Goal: Task Accomplishment & Management: Complete application form

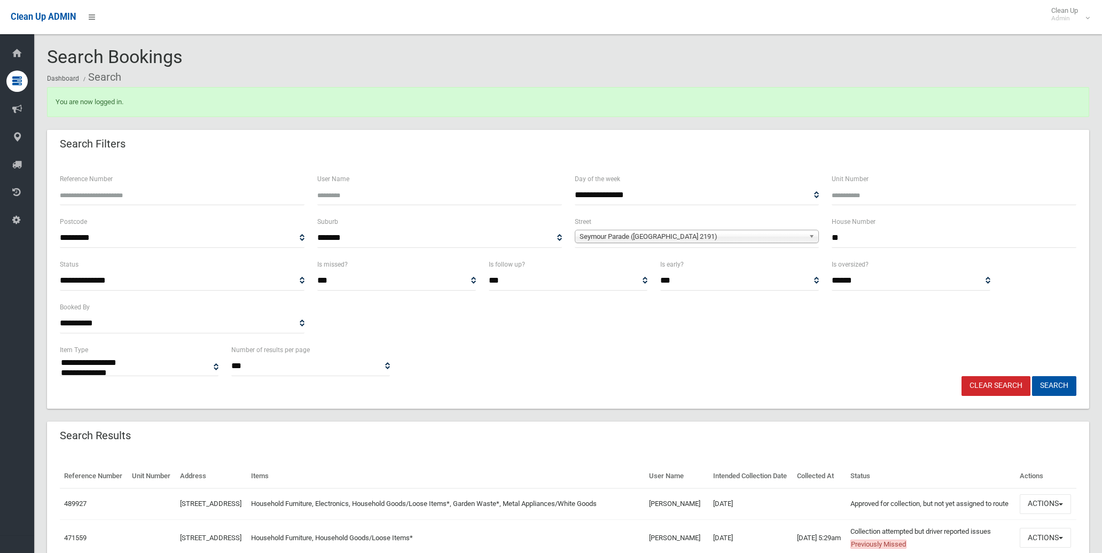
select select
drag, startPoint x: 906, startPoint y: 246, endPoint x: 733, endPoint y: 231, distance: 174.2
click at [738, 231] on div "**********" at bounding box center [567, 236] width 1029 height 43
type input "**"
click at [680, 230] on span "Seymour Parade (BELFIELD 2191)" at bounding box center [691, 236] width 225 height 13
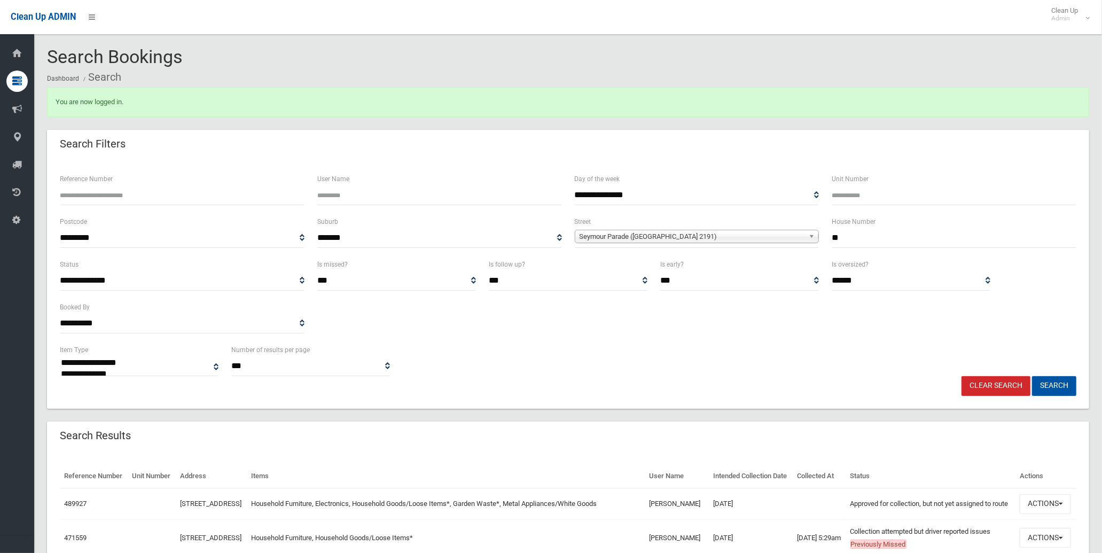
scroll to position [25279, 0]
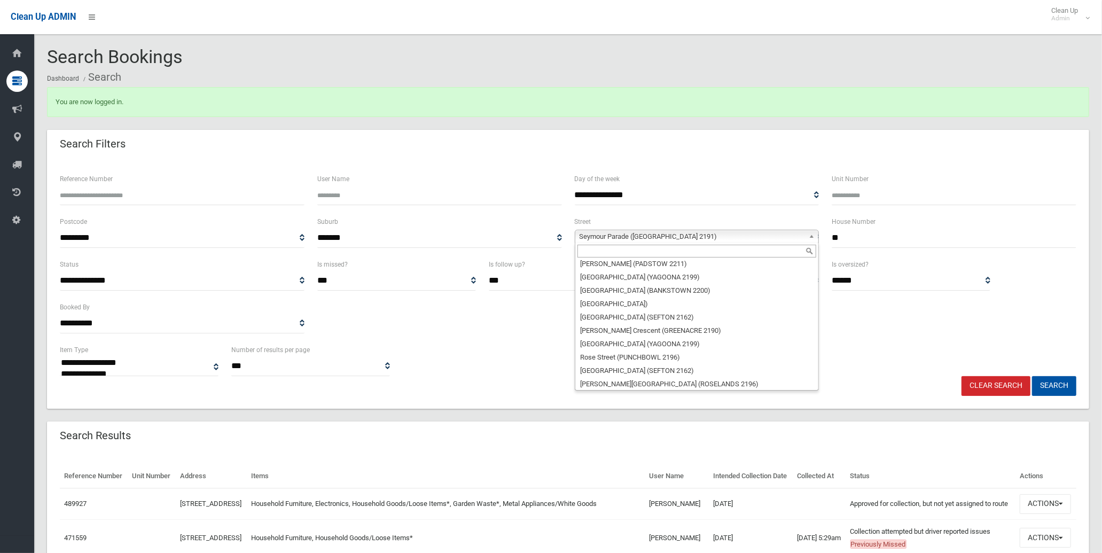
click at [681, 249] on input "text" at bounding box center [696, 251] width 239 height 13
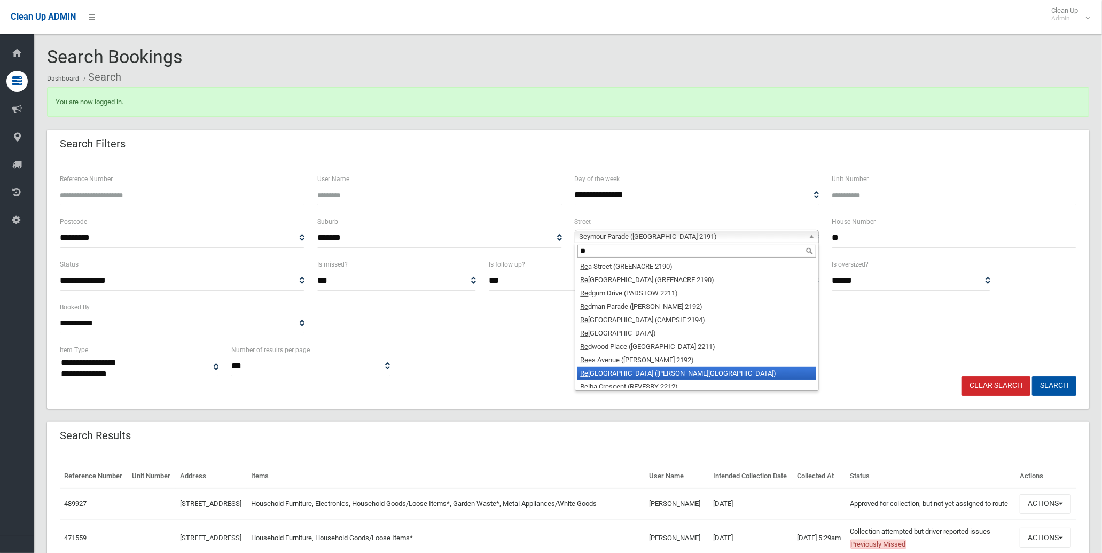
type input "**"
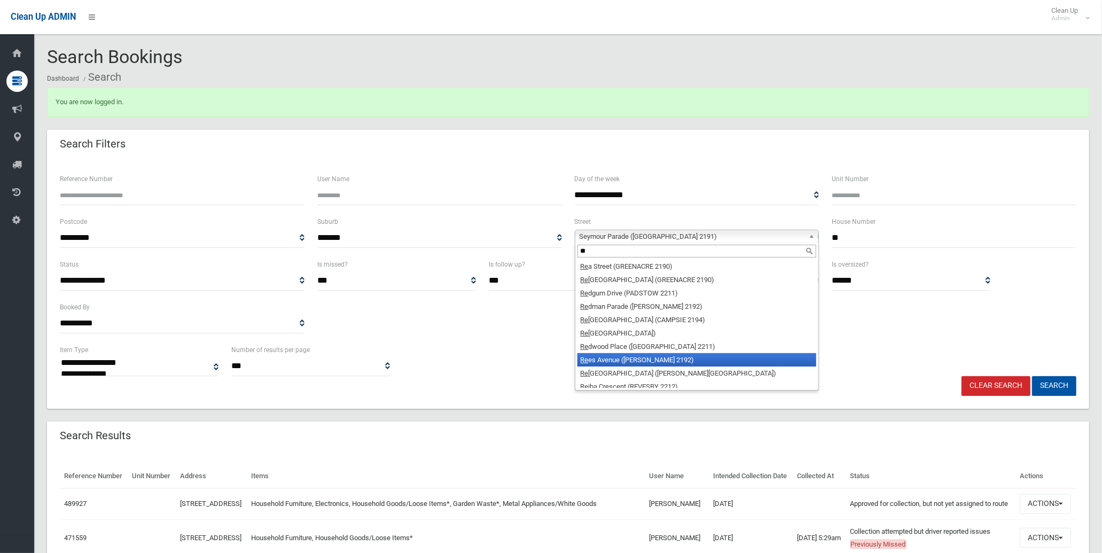
click at [658, 360] on li "Re es Avenue (BELMORE 2192)" at bounding box center [696, 359] width 239 height 13
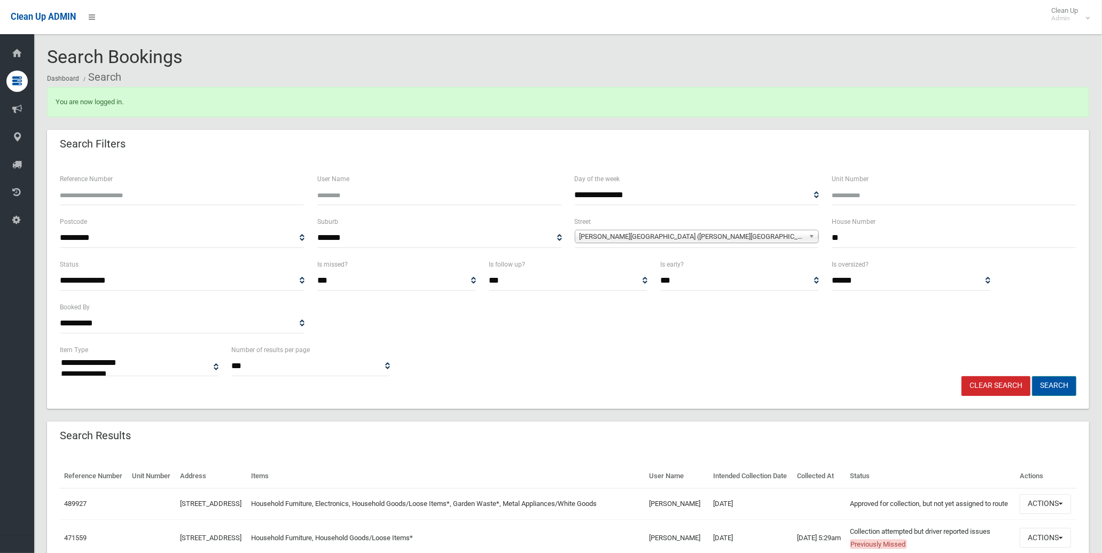
click at [1053, 383] on button "Search" at bounding box center [1054, 386] width 44 height 20
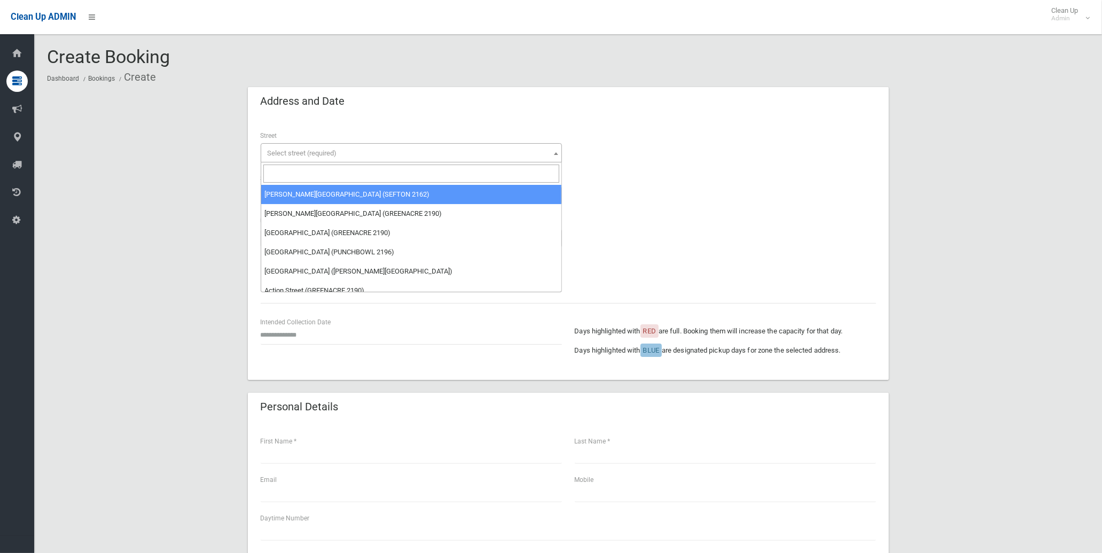
click at [296, 174] on input "search" at bounding box center [411, 173] width 296 height 18
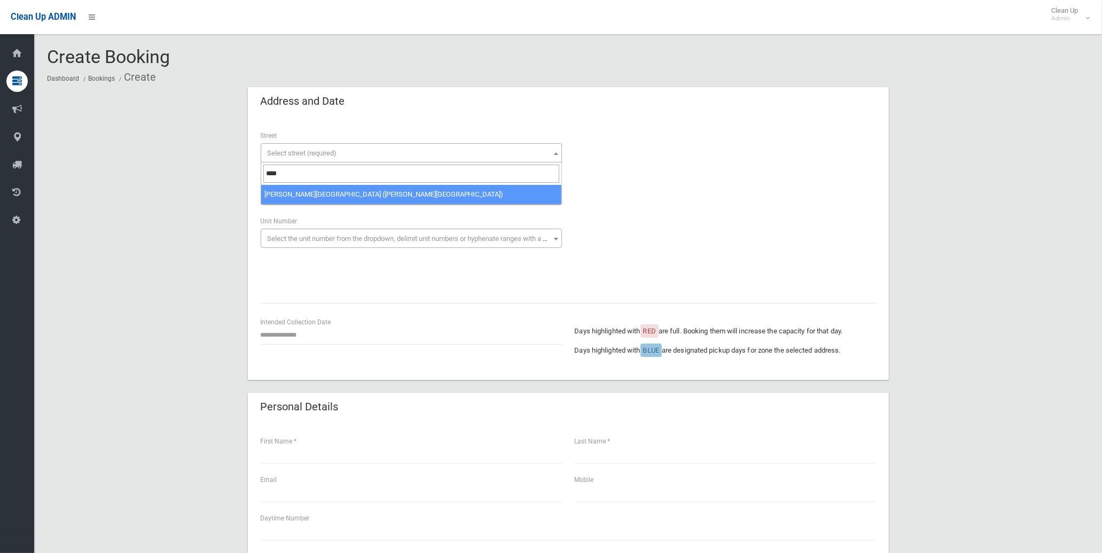
type input "****"
select select "***"
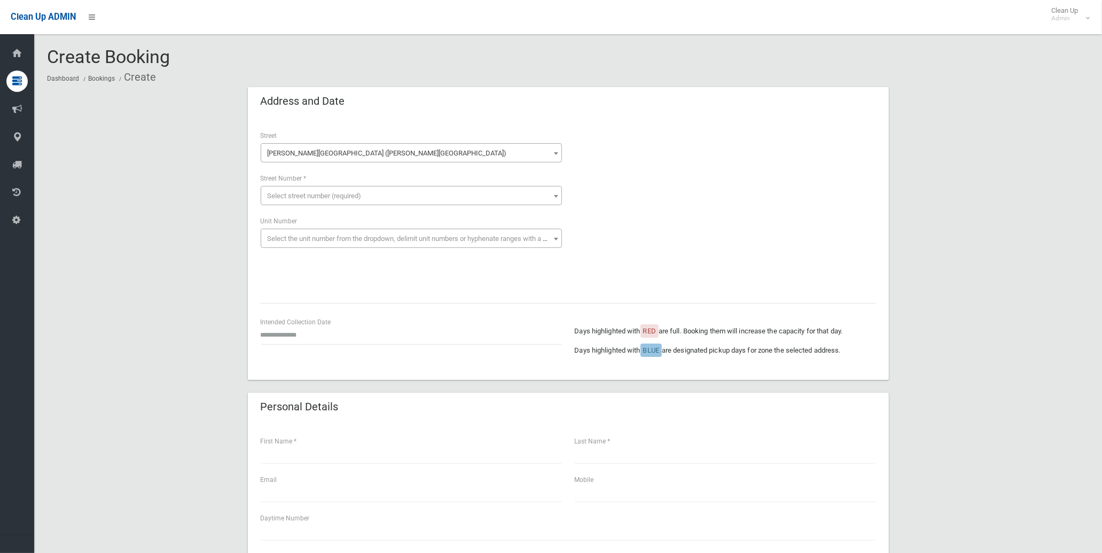
click at [328, 194] on span "Select street number (required)" at bounding box center [315, 196] width 94 height 8
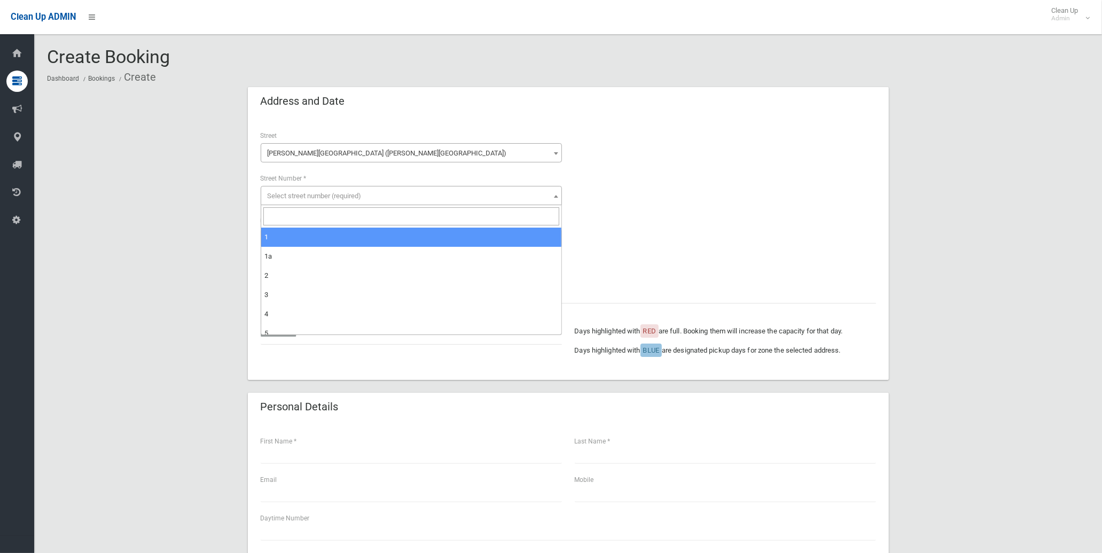
click at [325, 215] on input "search" at bounding box center [411, 216] width 296 height 18
type input "**"
select select "**"
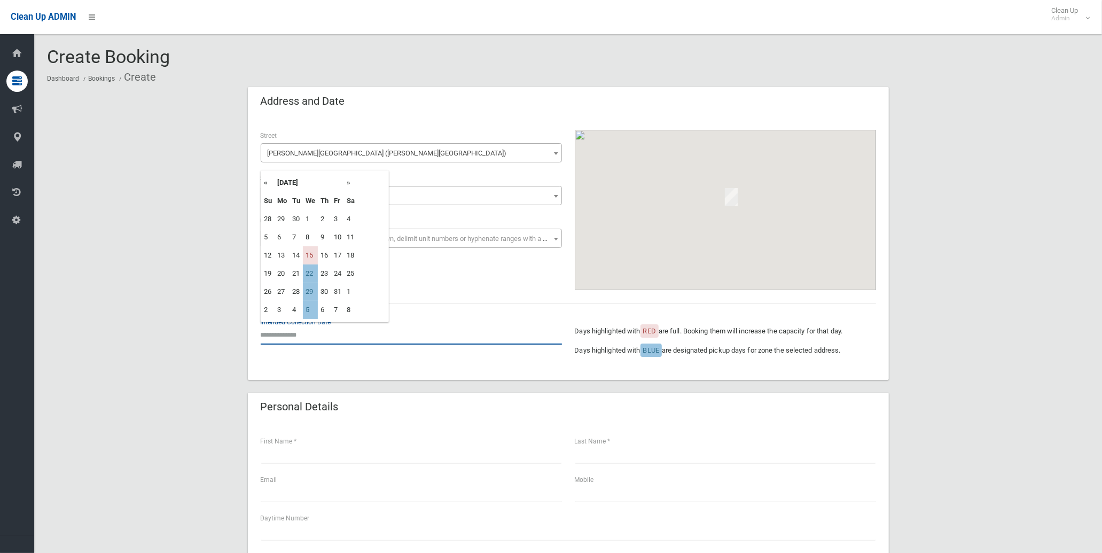
click at [305, 333] on input "text" at bounding box center [411, 335] width 301 height 20
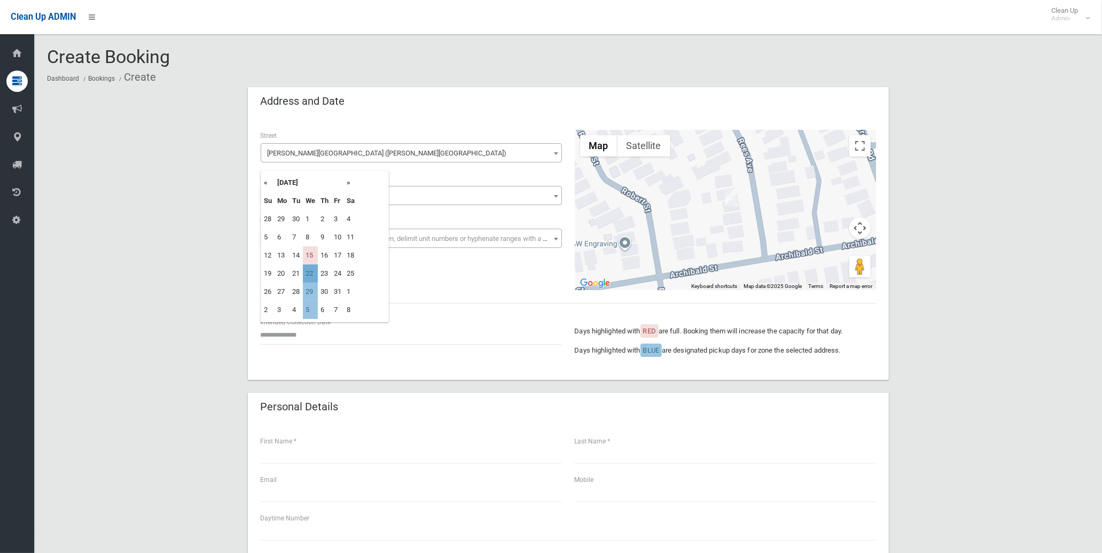
click at [311, 274] on td "22" at bounding box center [310, 273] width 15 height 18
type input "**********"
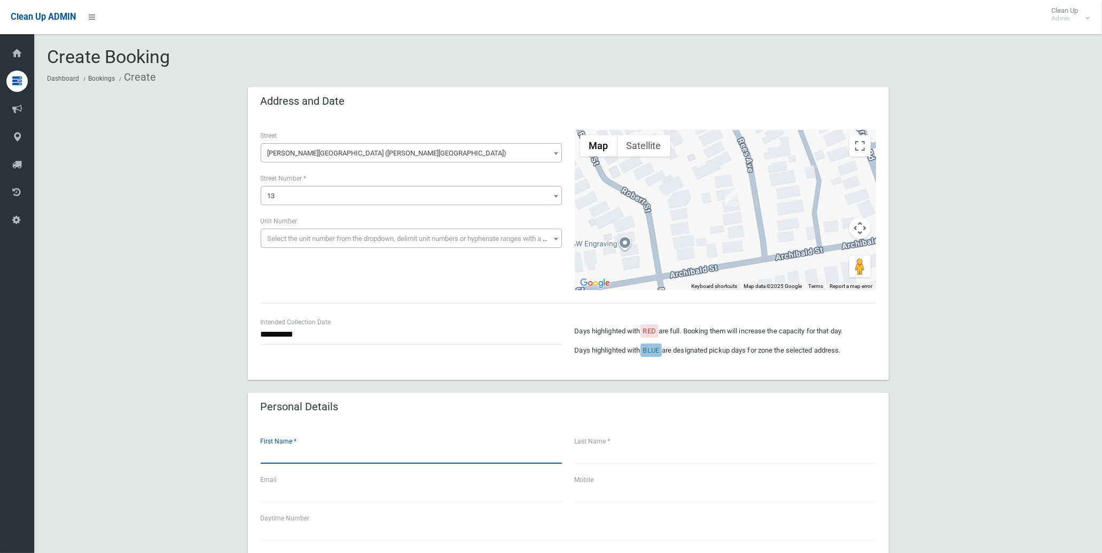
click at [300, 457] on input "text" at bounding box center [411, 454] width 301 height 20
type input "*****"
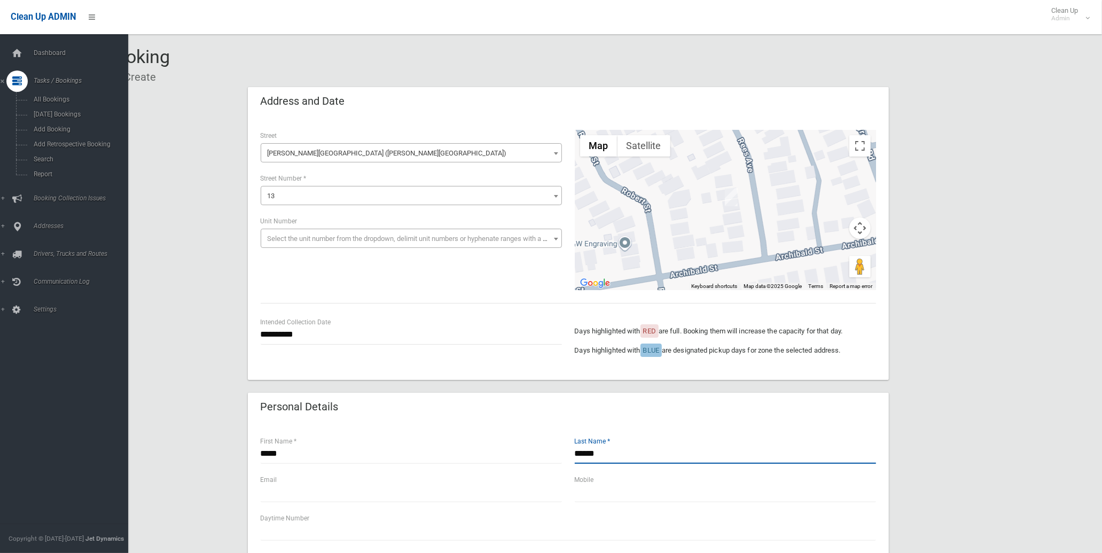
type input "******"
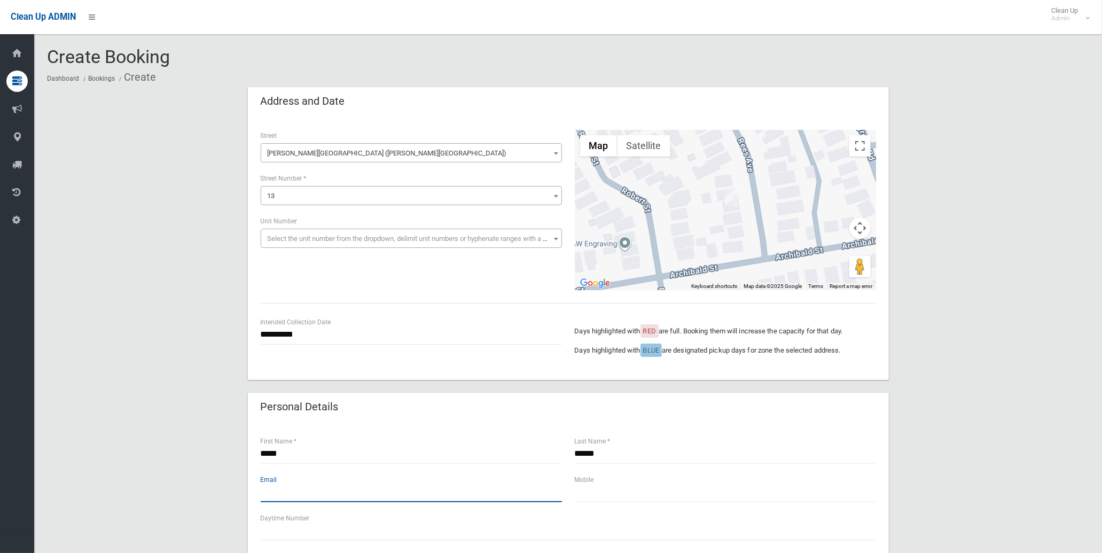
click at [430, 497] on input "text" at bounding box center [411, 492] width 301 height 20
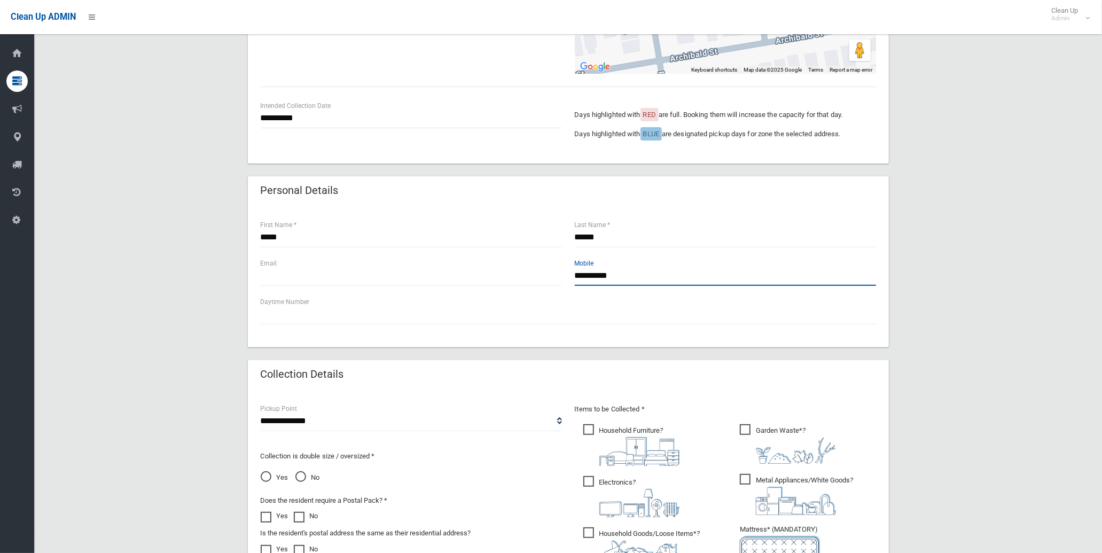
scroll to position [296, 0]
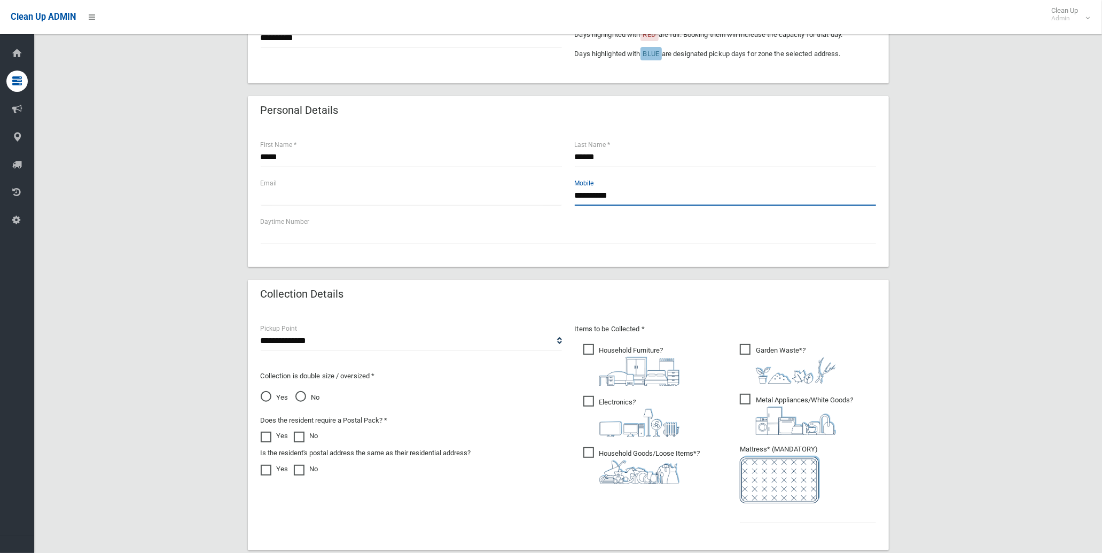
type input "**********"
drag, startPoint x: 301, startPoint y: 344, endPoint x: 301, endPoint y: 352, distance: 8.6
click at [301, 344] on select "**********" at bounding box center [411, 341] width 301 height 20
select select "*"
click at [261, 331] on select "**********" at bounding box center [411, 341] width 301 height 20
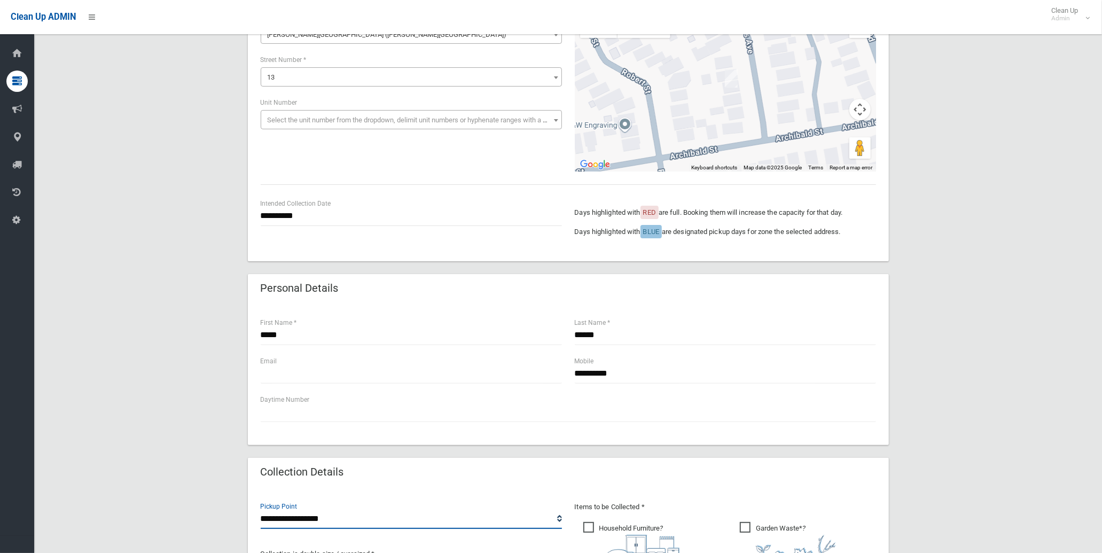
scroll to position [415, 0]
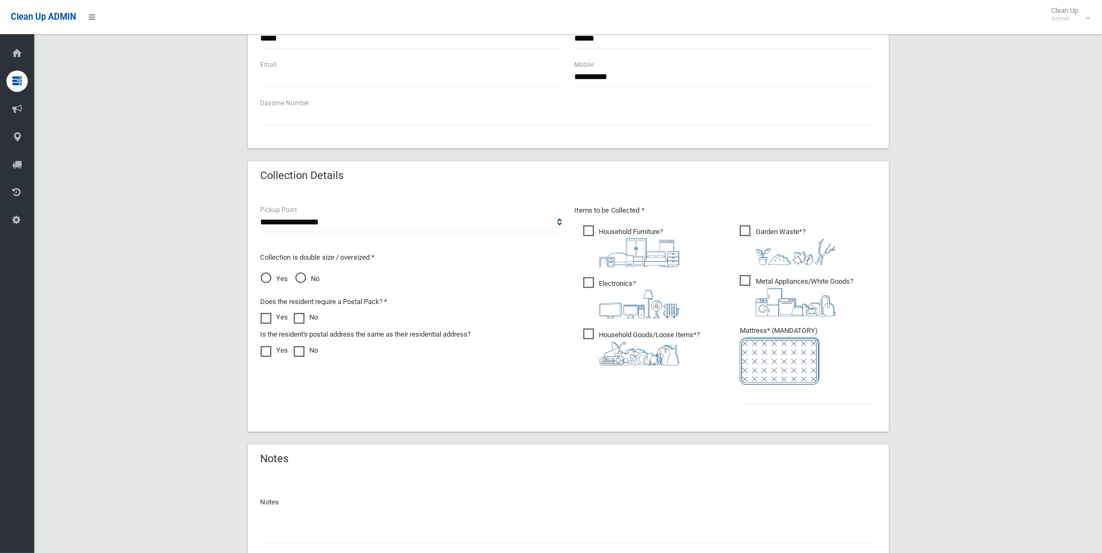
click at [625, 253] on img at bounding box center [639, 252] width 80 height 29
click at [630, 297] on img at bounding box center [639, 304] width 80 height 28
click at [634, 335] on span "Household Goods/Loose Items* ?" at bounding box center [641, 346] width 117 height 37
click at [796, 249] on img at bounding box center [796, 251] width 80 height 27
click at [785, 294] on img at bounding box center [796, 302] width 80 height 28
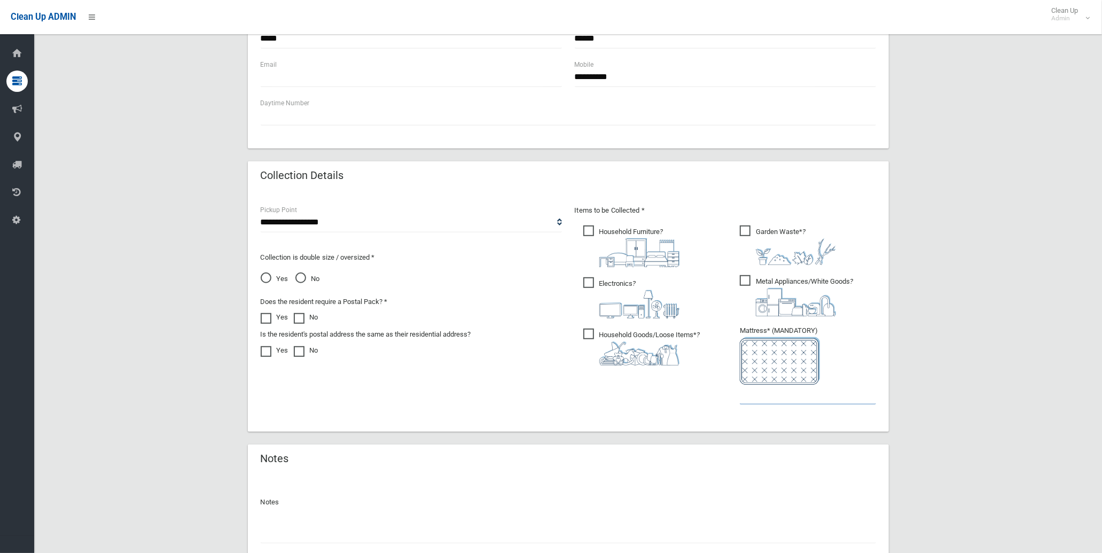
click at [757, 393] on input "text" at bounding box center [808, 395] width 136 height 20
type input "*"
click at [309, 277] on span "No" at bounding box center [307, 278] width 25 height 13
drag, startPoint x: 286, startPoint y: 258, endPoint x: 343, endPoint y: 258, distance: 57.7
click at [343, 258] on p "Collection is double size / oversized *" at bounding box center [411, 257] width 301 height 13
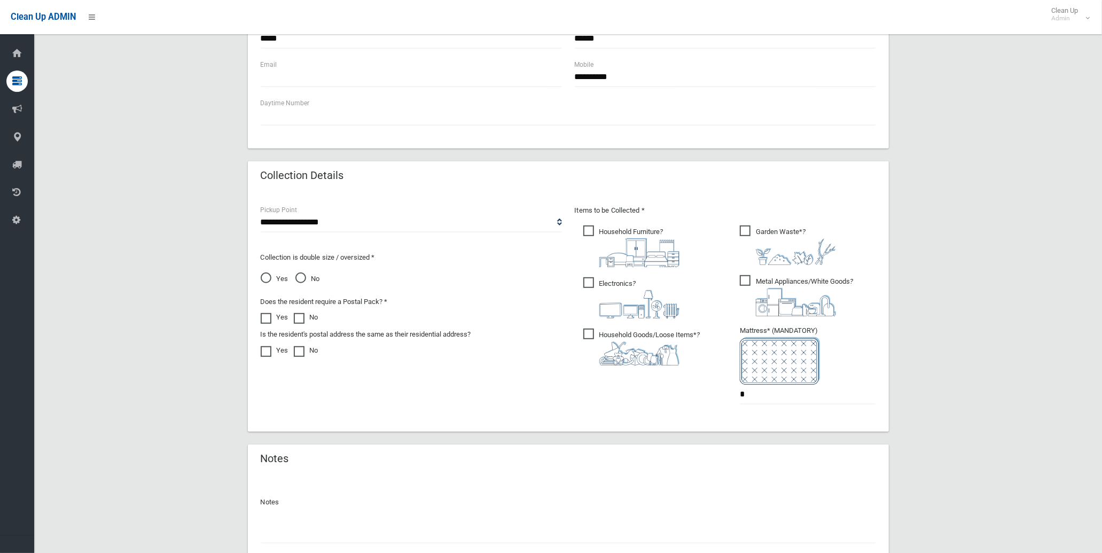
click at [348, 257] on p "Collection is double size / oversized *" at bounding box center [411, 257] width 301 height 13
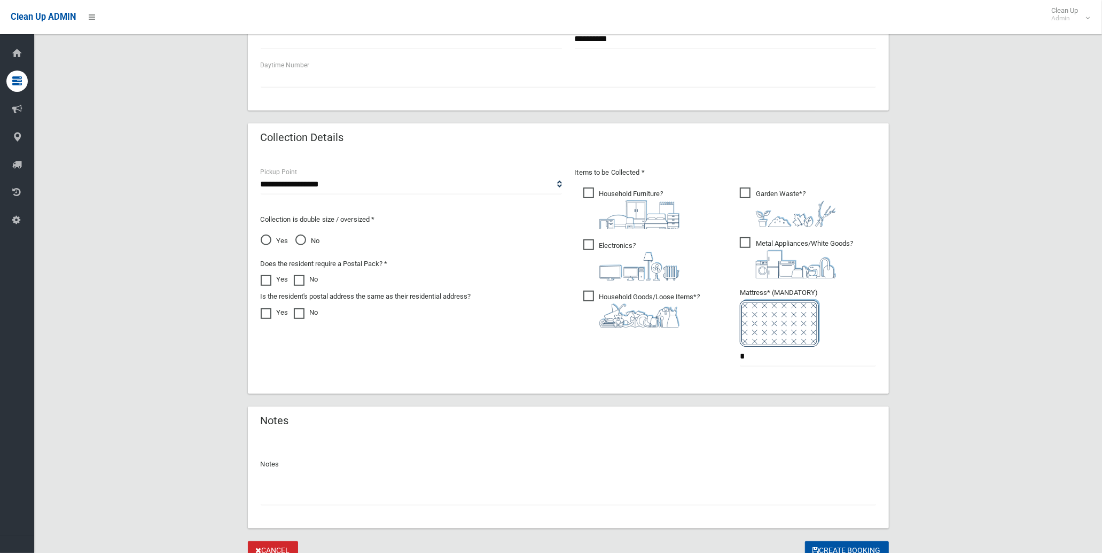
scroll to position [498, 0]
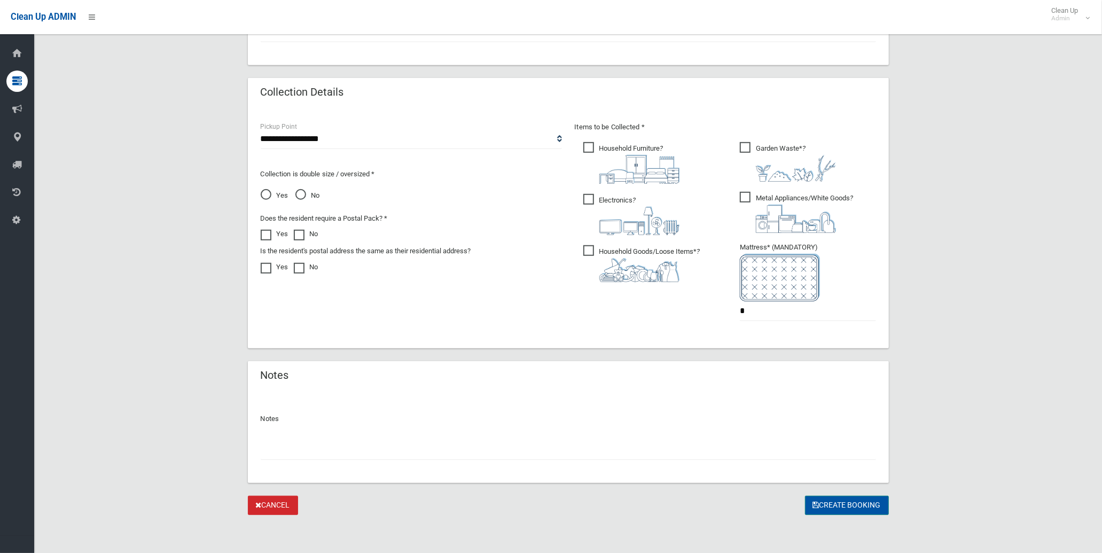
click at [848, 505] on button "Create Booking" at bounding box center [847, 506] width 84 height 20
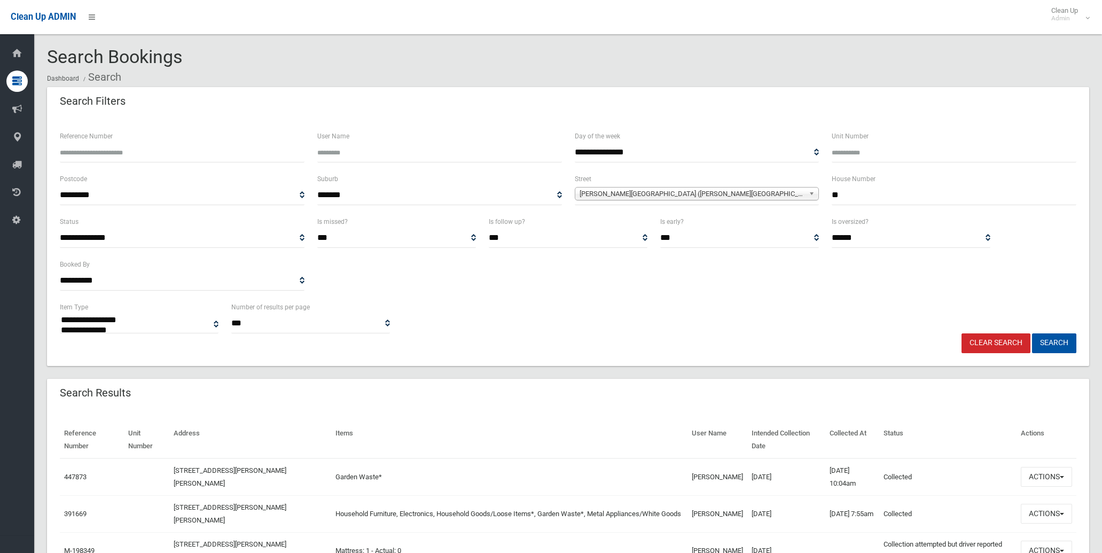
select select
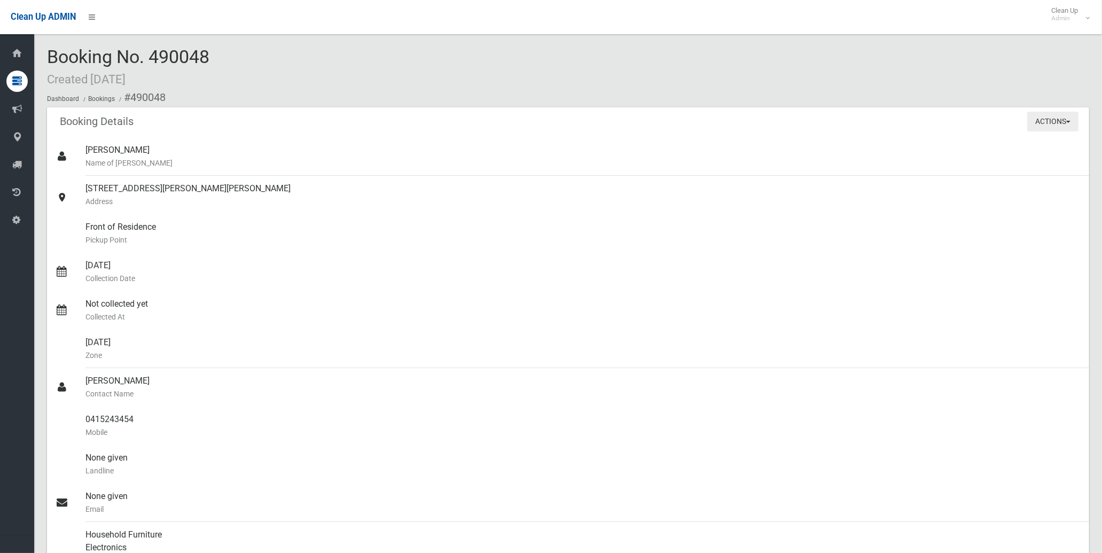
click at [1058, 123] on button "Actions" at bounding box center [1052, 122] width 51 height 20
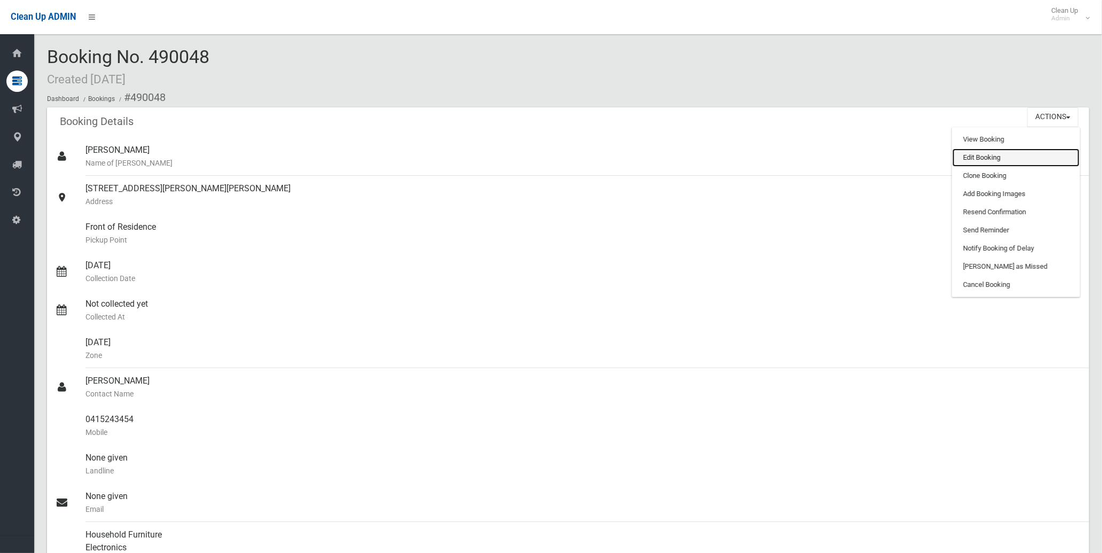
click at [1013, 160] on link "Edit Booking" at bounding box center [1015, 157] width 127 height 18
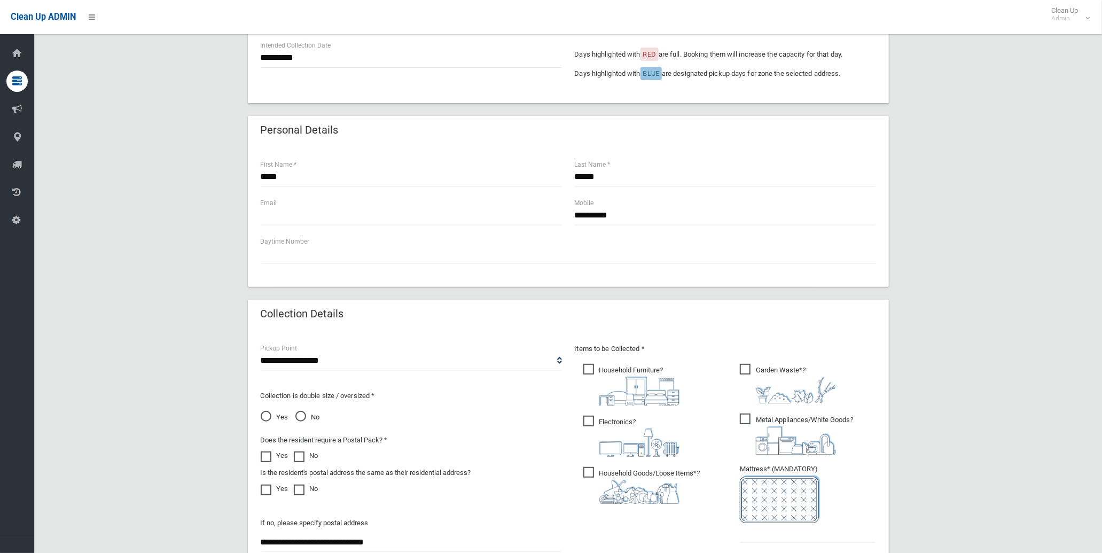
scroll to position [415, 0]
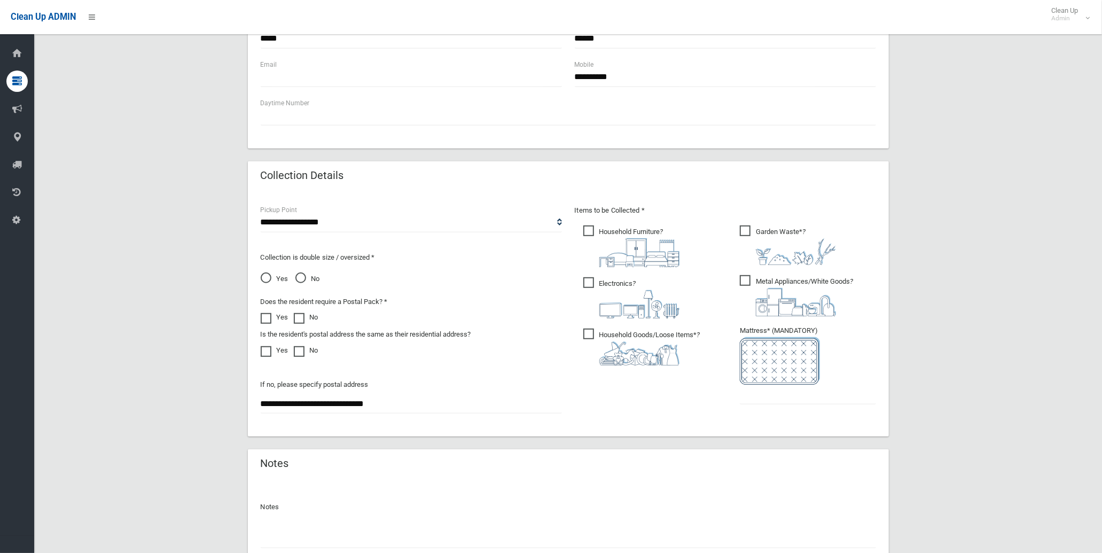
click at [279, 281] on span "Yes" at bounding box center [275, 278] width 28 height 13
drag, startPoint x: 279, startPoint y: 340, endPoint x: 284, endPoint y: 338, distance: 5.6
click at [280, 340] on label "Is the resident's postal address the same as their residential address?" at bounding box center [366, 334] width 210 height 13
click at [306, 319] on label "No" at bounding box center [306, 317] width 25 height 13
click at [270, 346] on span at bounding box center [269, 346] width 16 height 0
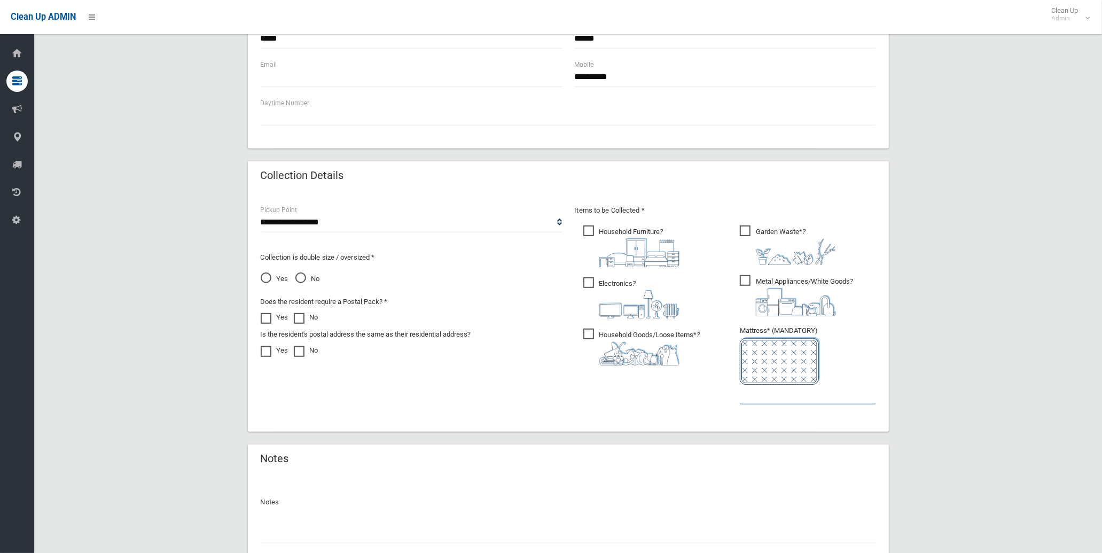
click at [809, 394] on input "text" at bounding box center [808, 395] width 136 height 20
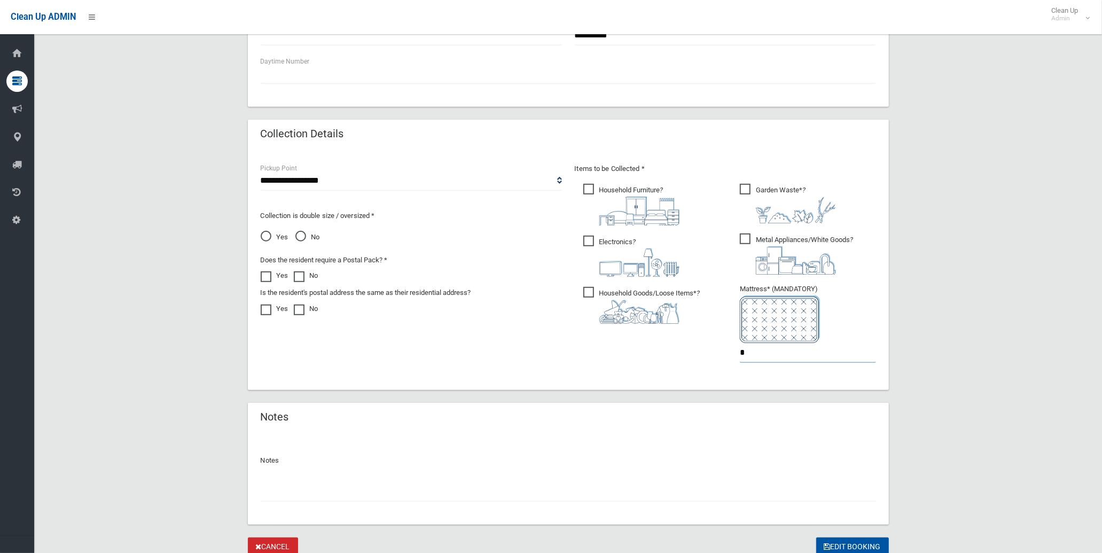
scroll to position [498, 0]
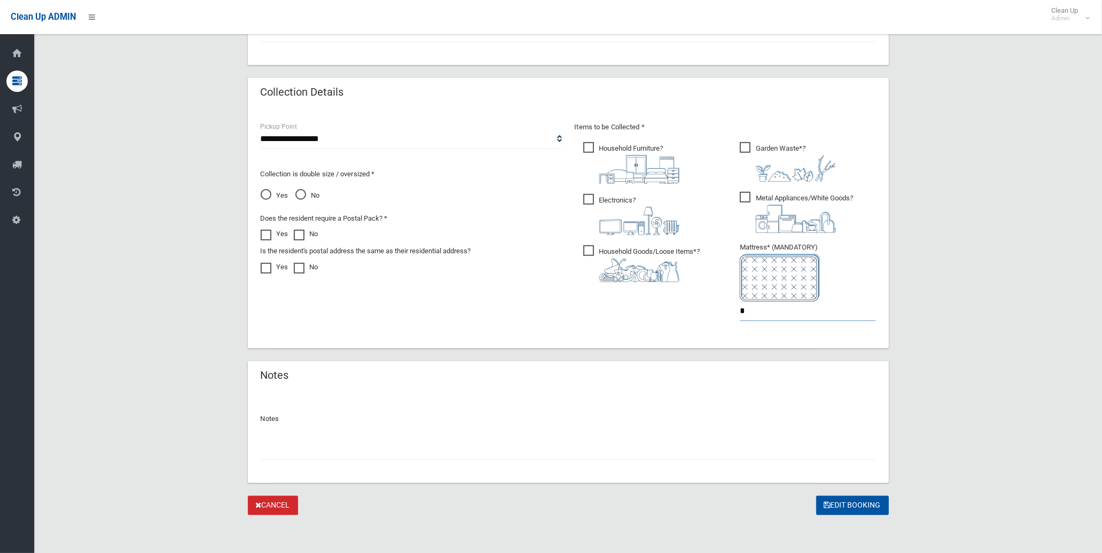
type input "*"
drag, startPoint x: 840, startPoint y: 492, endPoint x: 841, endPoint y: 507, distance: 15.5
click at [841, 496] on form "**********" at bounding box center [568, 52] width 641 height 927
click at [841, 507] on button "Edit Booking" at bounding box center [852, 506] width 73 height 20
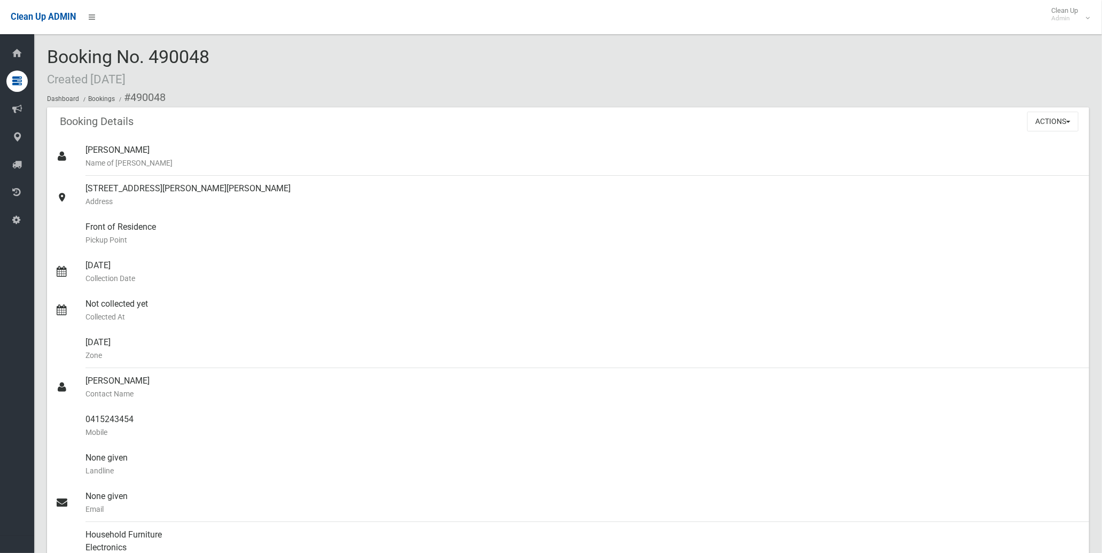
drag, startPoint x: 158, startPoint y: 55, endPoint x: 190, endPoint y: 57, distance: 32.1
click at [190, 57] on span "Booking No. 490048 Created [DATE]" at bounding box center [128, 67] width 162 height 42
drag, startPoint x: 190, startPoint y: 57, endPoint x: 172, endPoint y: 56, distance: 17.1
click at [172, 56] on span "Booking No. 490048 Created [DATE]" at bounding box center [128, 67] width 162 height 42
click at [1065, 120] on button "Actions" at bounding box center [1052, 122] width 51 height 20
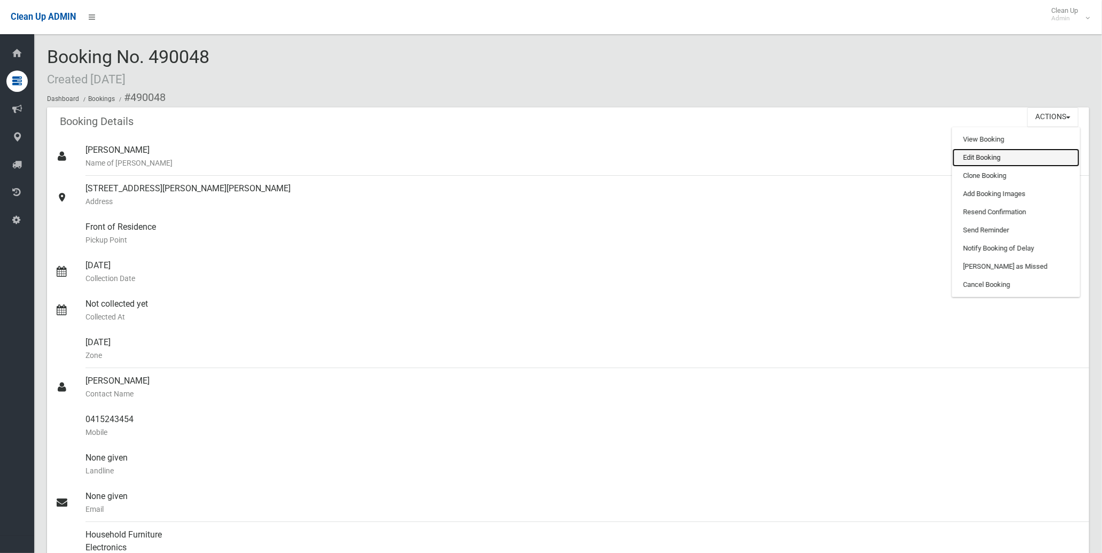
click at [1040, 152] on link "Edit Booking" at bounding box center [1015, 157] width 127 height 18
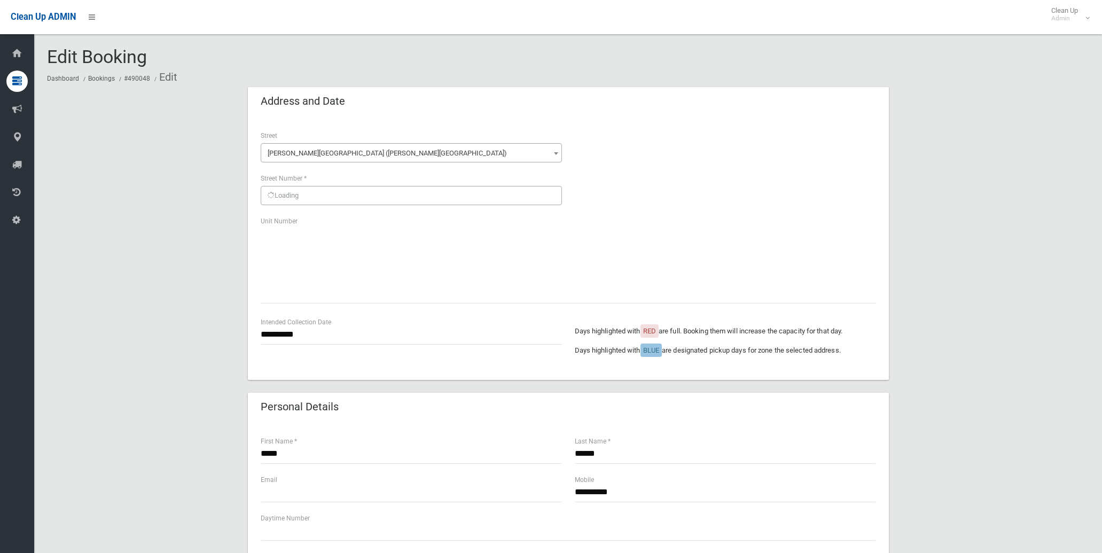
scroll to position [356, 0]
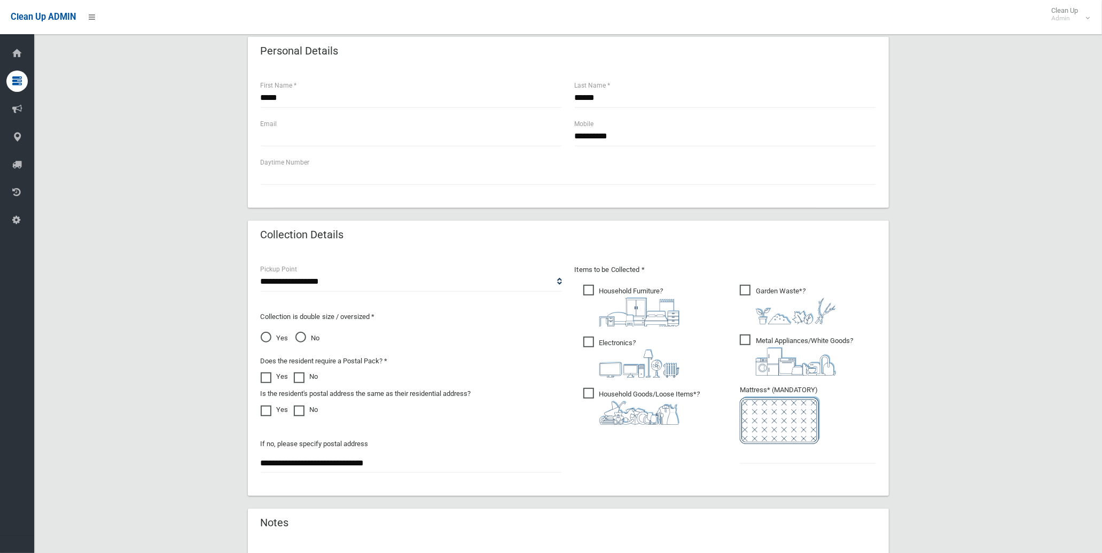
click at [276, 408] on label "Yes" at bounding box center [275, 409] width 28 height 13
click at [308, 338] on span "No" at bounding box center [307, 338] width 25 height 13
click at [788, 461] on input "text" at bounding box center [808, 454] width 136 height 20
click at [312, 374] on label "No" at bounding box center [306, 376] width 25 height 13
click at [781, 460] on input "text" at bounding box center [808, 454] width 136 height 20
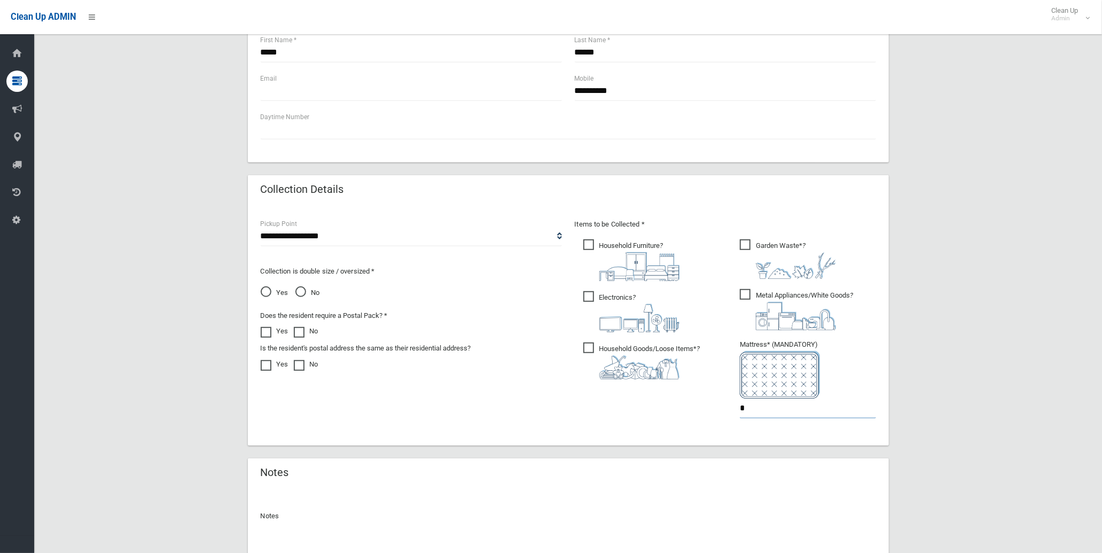
scroll to position [498, 0]
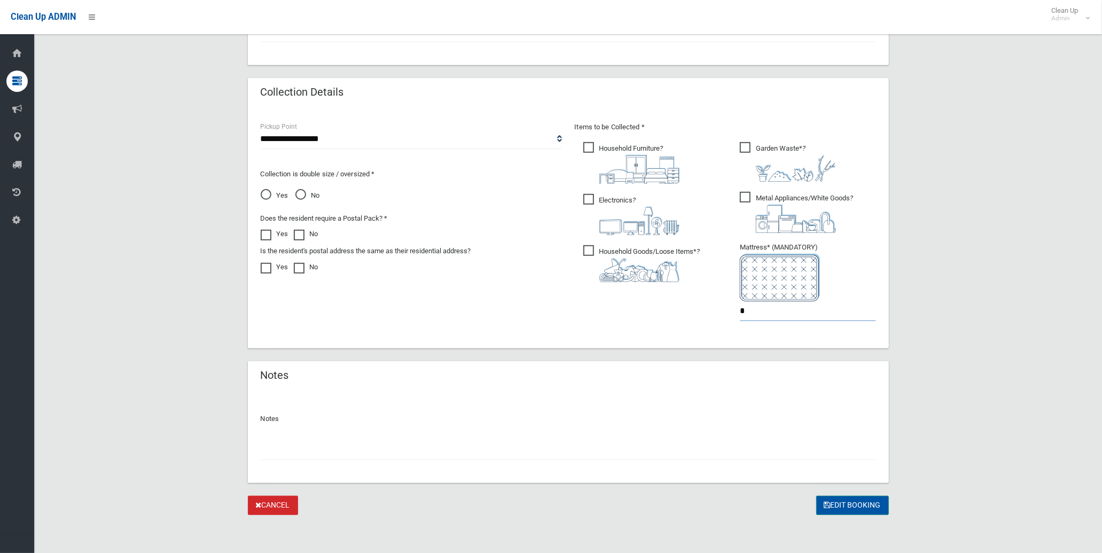
type input "*"
click at [838, 505] on button "Edit Booking" at bounding box center [852, 506] width 73 height 20
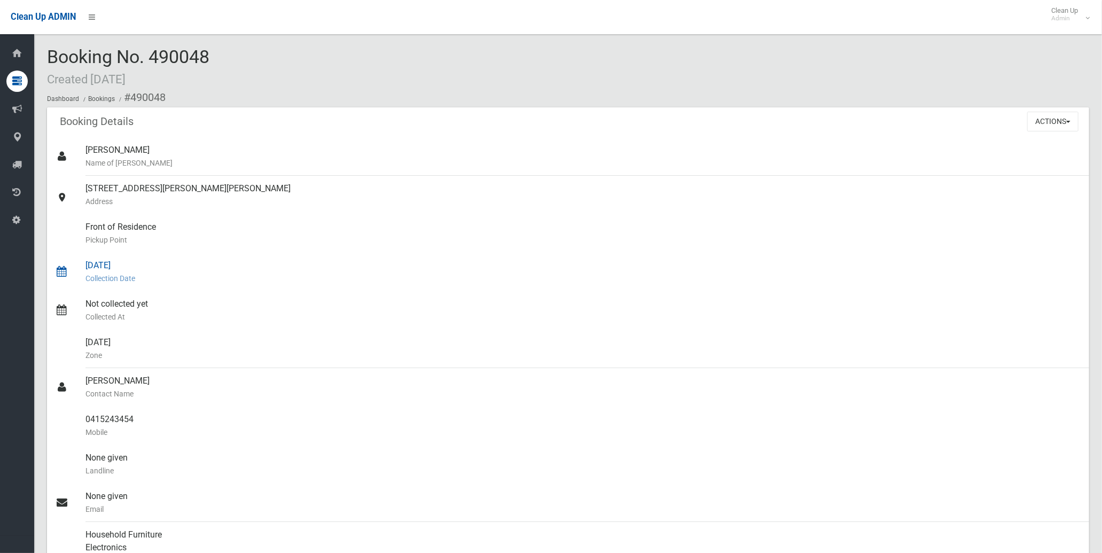
drag, startPoint x: 90, startPoint y: 264, endPoint x: 119, endPoint y: 264, distance: 29.4
click at [119, 264] on div "[DATE] Collection Date" at bounding box center [582, 272] width 995 height 38
click at [374, 68] on div "Booking No. 490048 Created [DATE] Dashboard Bookings #490048" at bounding box center [568, 77] width 1042 height 60
